Goal: Task Accomplishment & Management: Use online tool/utility

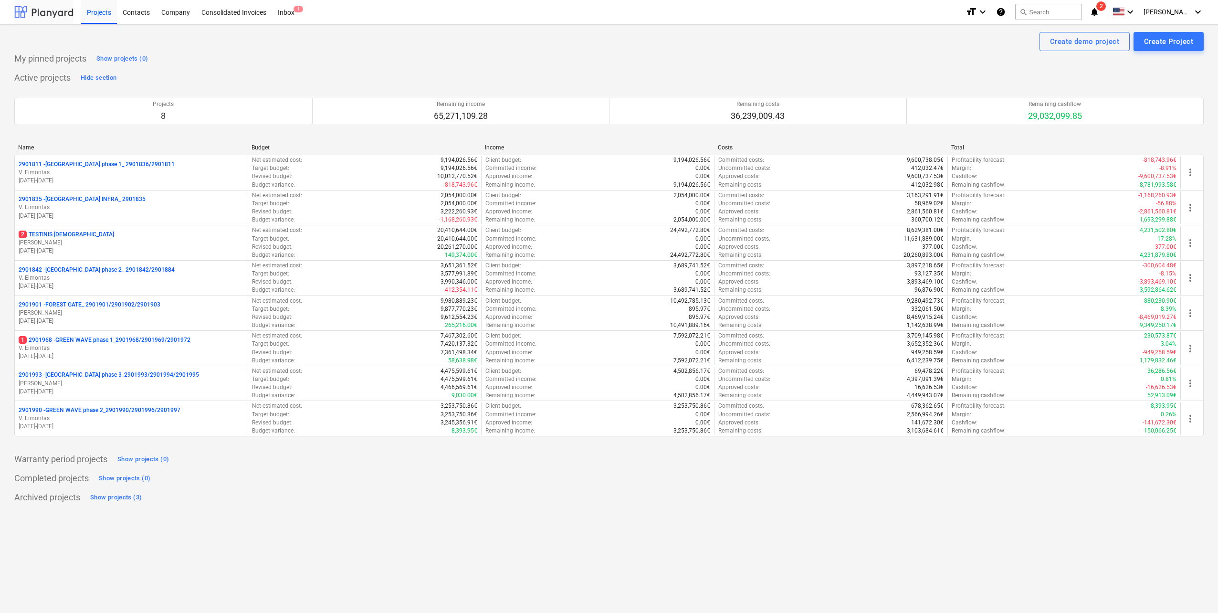
click at [44, 16] on div at bounding box center [43, 12] width 59 height 24
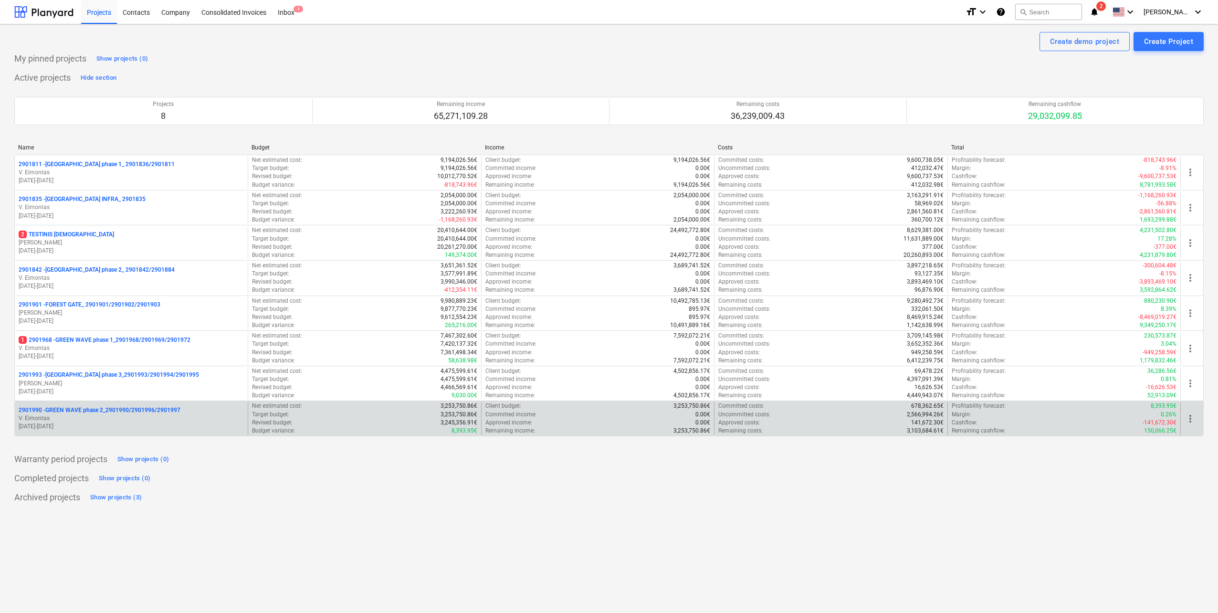
click at [139, 412] on p "2901990 - GREEN WAVE phase 2_2901990/2901996/2901997" at bounding box center [100, 410] width 162 height 8
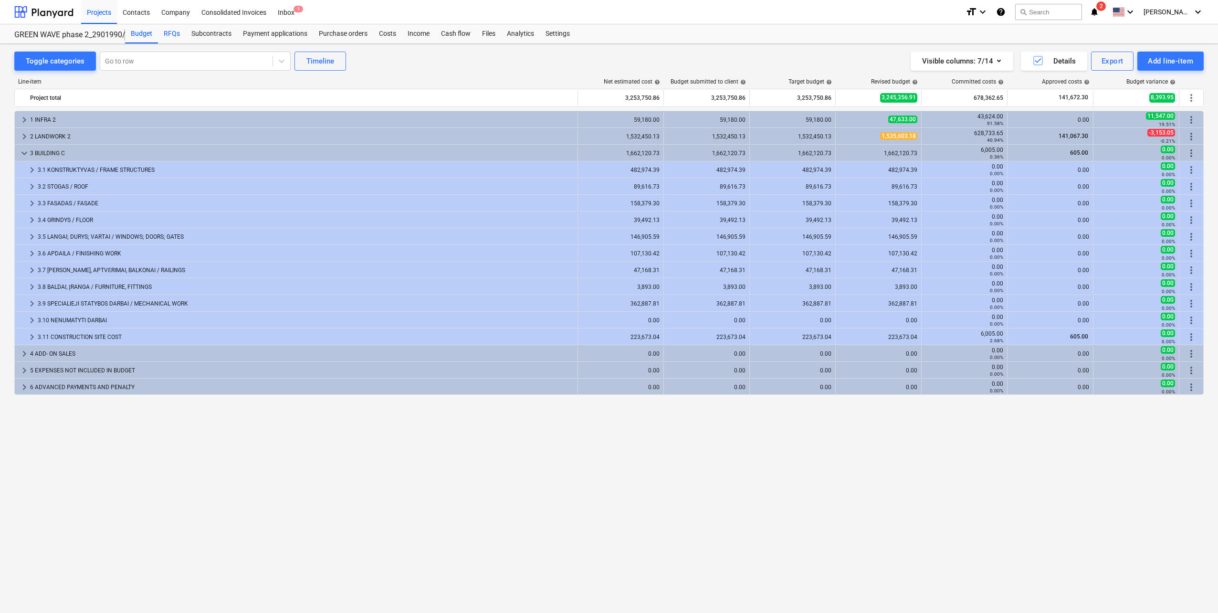
click at [170, 32] on div "RFQs" at bounding box center [172, 33] width 28 height 19
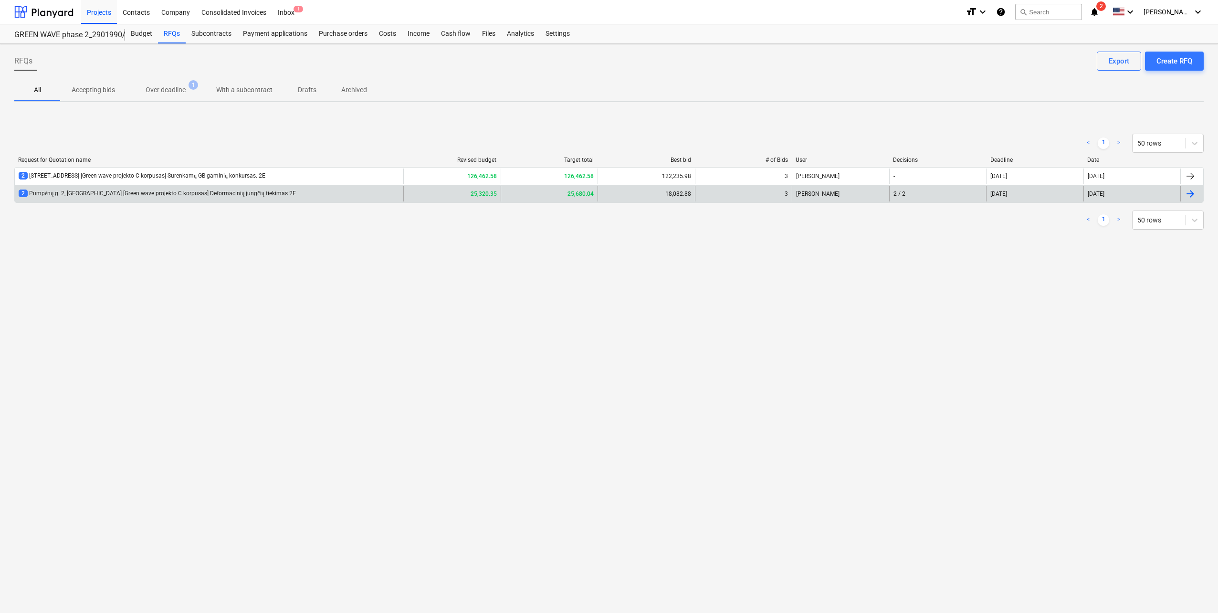
click at [273, 201] on div "2 Pumpėnų g. 2, [GEOGRAPHIC_DATA] [Green wave projekto C korpusas] Deformacinių…" at bounding box center [209, 193] width 389 height 15
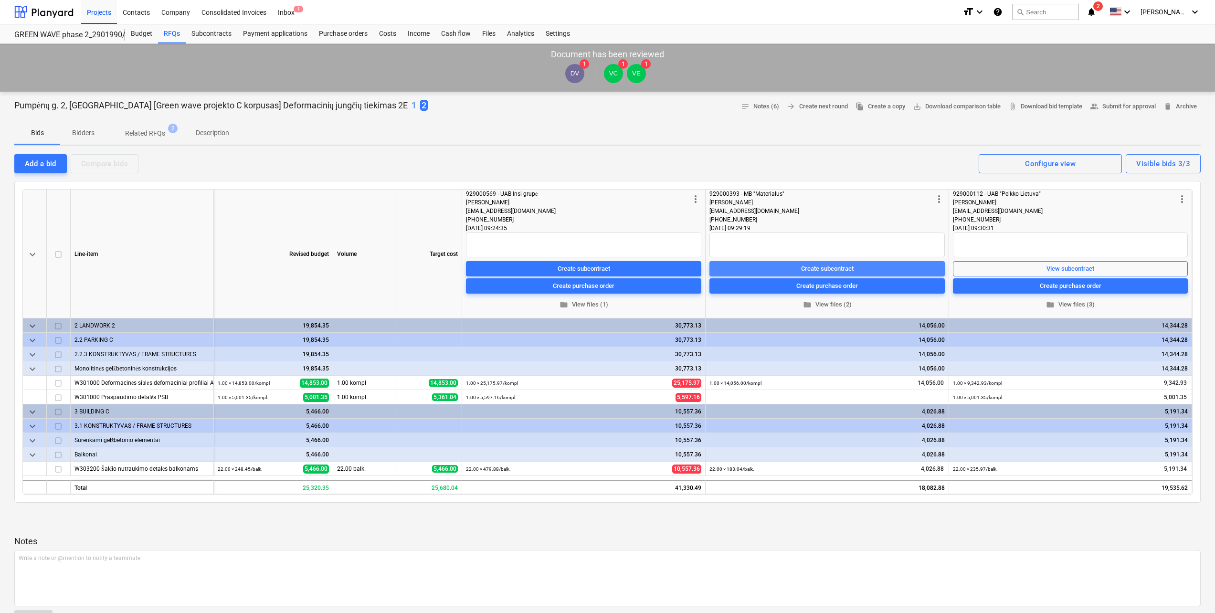
click at [839, 269] on div "Create subcontract" at bounding box center [827, 268] width 53 height 11
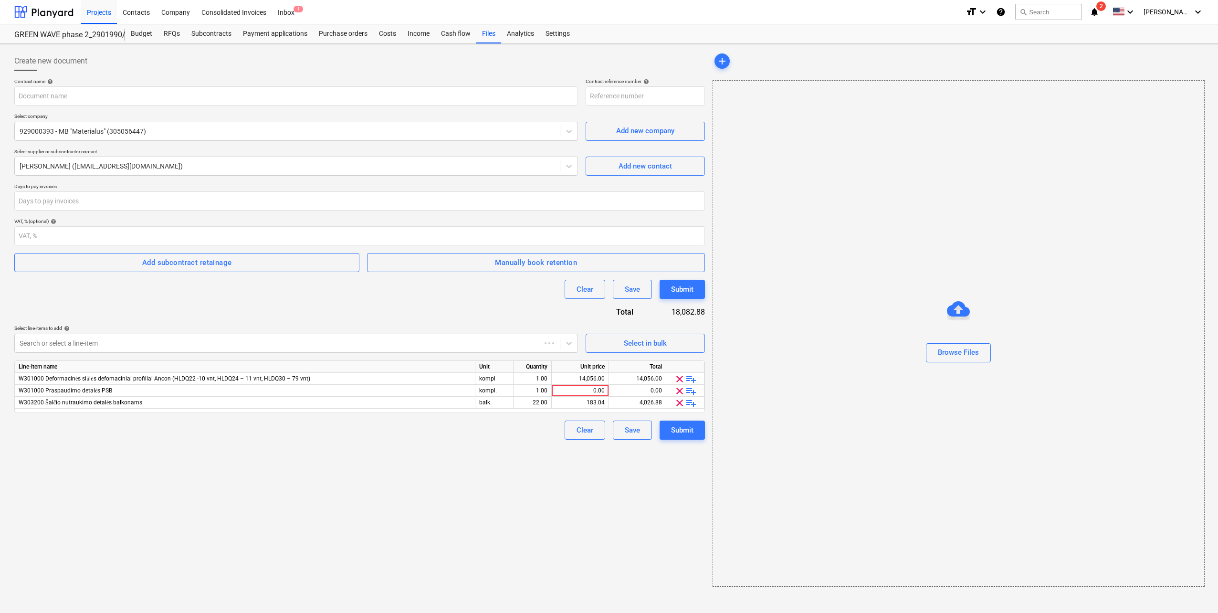
type input "2901990-SO-012"
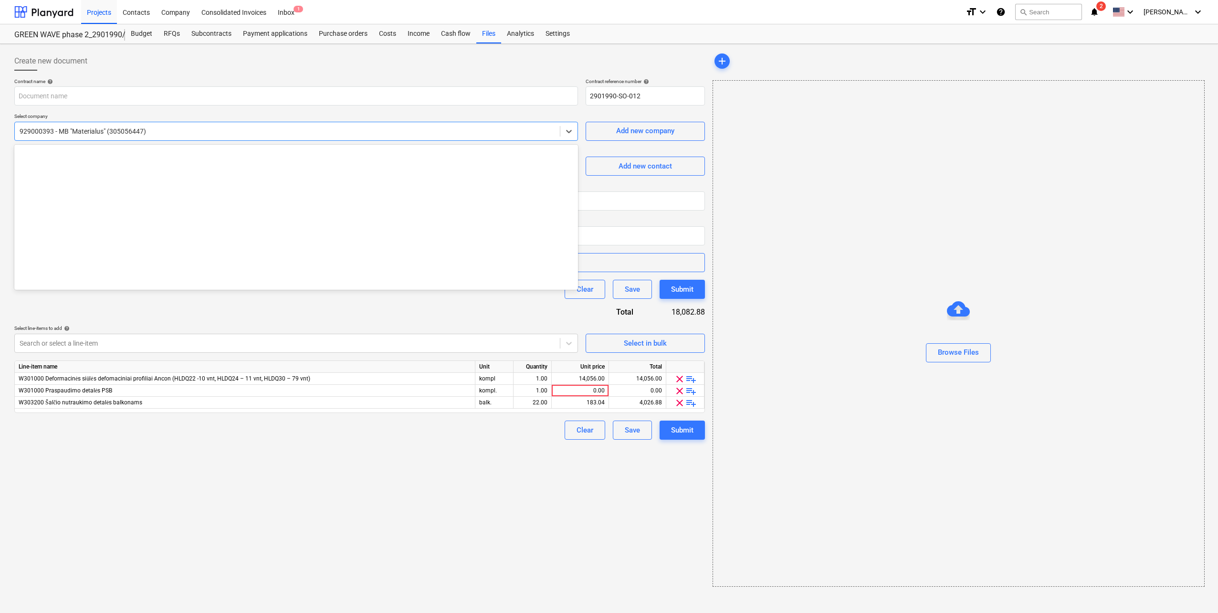
click at [534, 131] on div at bounding box center [288, 132] width 536 height 10
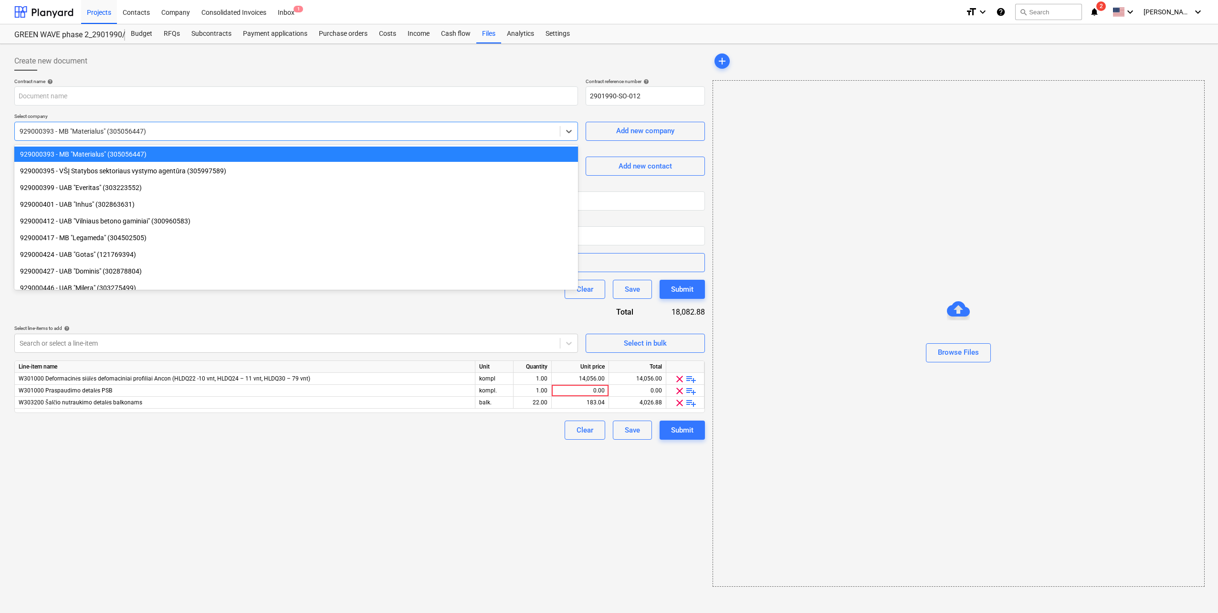
type input "m"
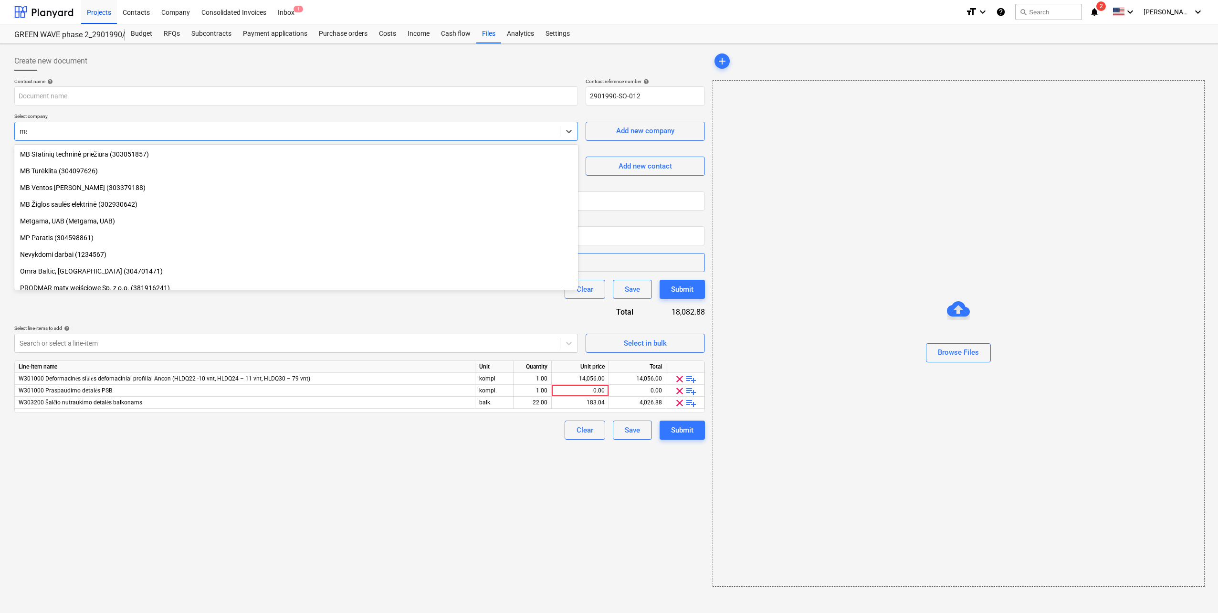
scroll to position [826, 0]
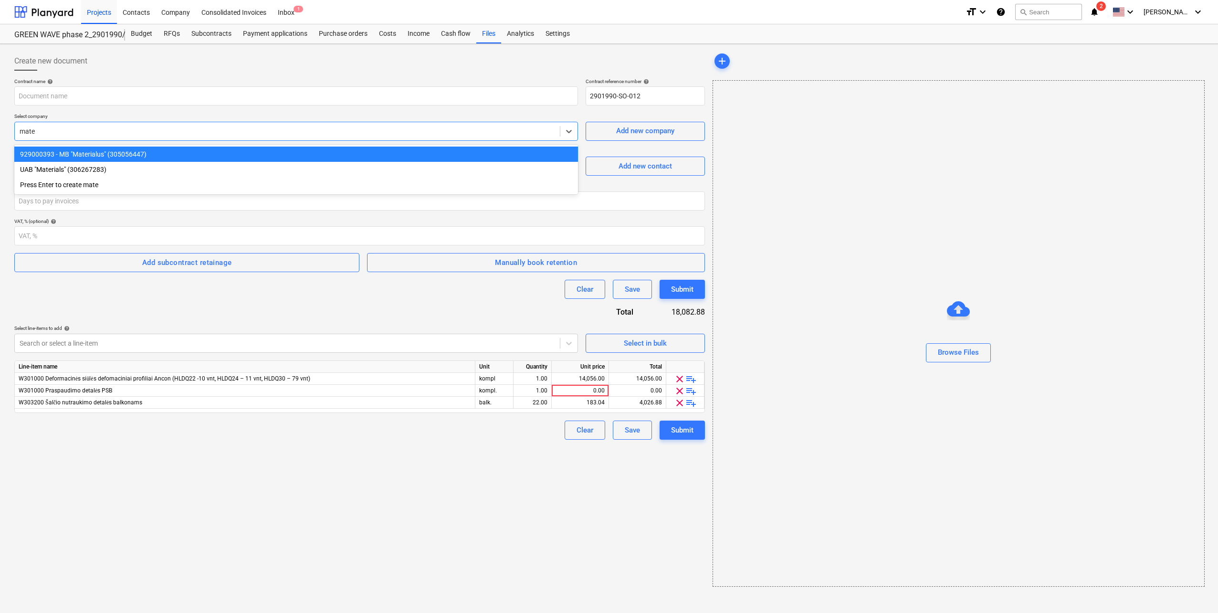
type input "mater"
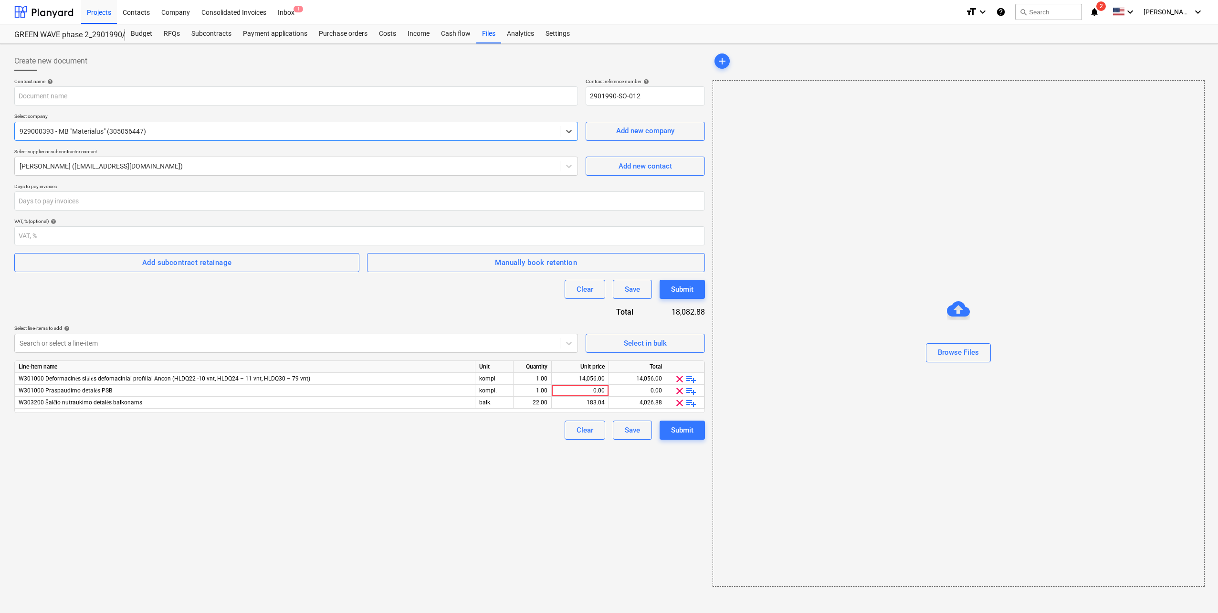
click at [636, 469] on div "Create new document Contract name help Contract reference number help 2901990-S…" at bounding box center [360, 319] width 698 height 543
